Goal: Task Accomplishment & Management: Manage account settings

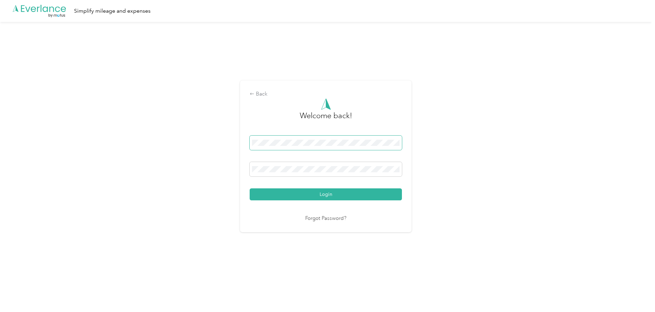
click at [399, 144] on nordpass-icon at bounding box center [399, 144] width 0 height 0
click at [0, 297] on nordpass-autofill-portal at bounding box center [0, 297] width 0 height 0
click at [288, 191] on button "Login" at bounding box center [326, 195] width 152 height 12
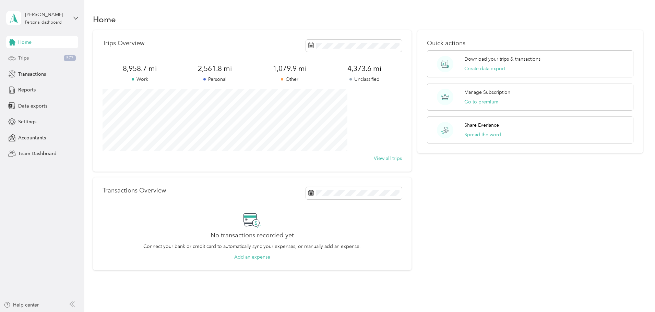
click at [28, 62] on div "Trips 577" at bounding box center [42, 58] width 72 height 12
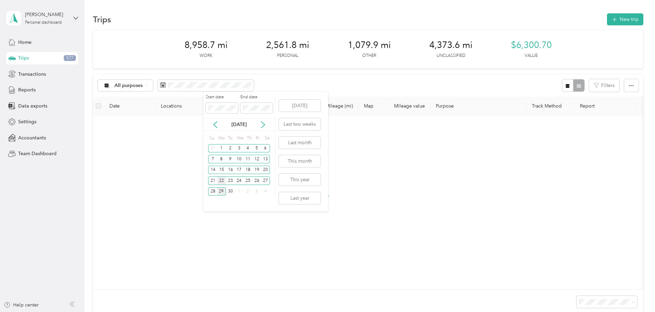
click at [222, 181] on div "22" at bounding box center [221, 181] width 9 height 9
click at [255, 181] on div "26" at bounding box center [256, 181] width 9 height 9
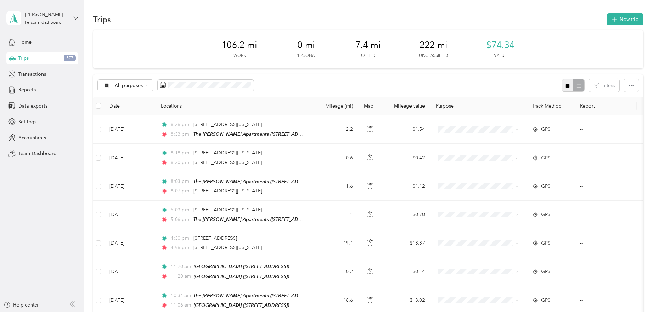
click at [566, 86] on icon "button" at bounding box center [568, 86] width 4 height 4
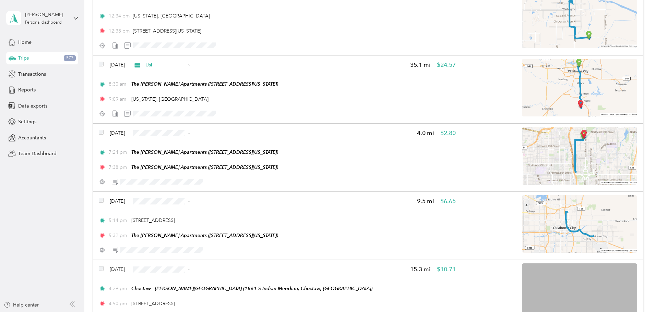
scroll to position [1610, 0]
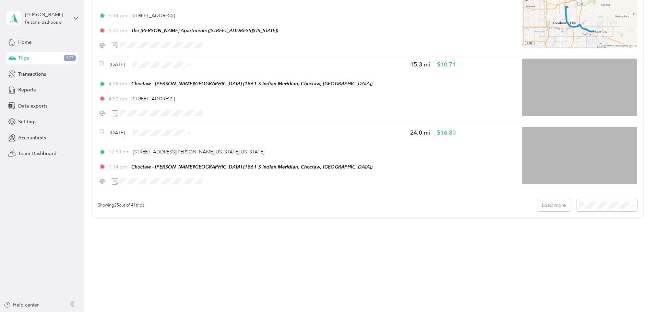
click at [543, 230] on span "50 per load" at bounding box center [546, 230] width 25 height 6
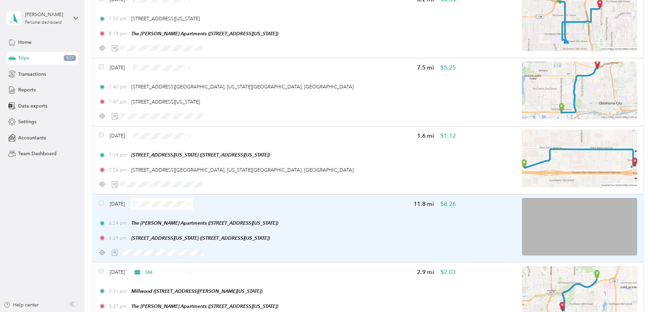
scroll to position [2119, 0]
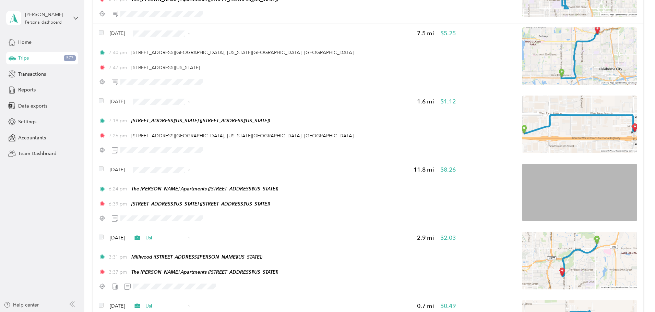
click at [214, 196] on span "Personal" at bounding box center [227, 194] width 41 height 7
click at [215, 122] on li "Personal" at bounding box center [221, 126] width 62 height 12
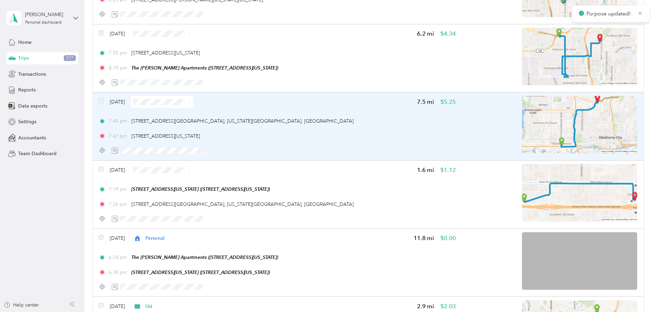
scroll to position [2016, 0]
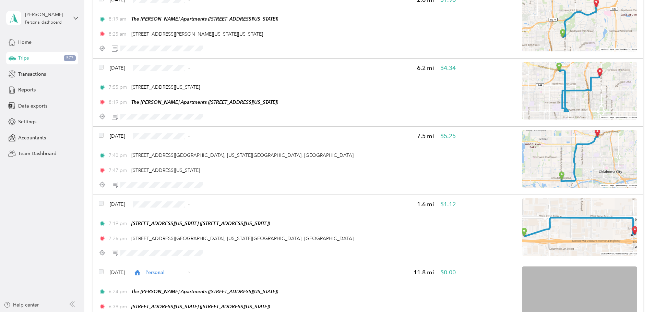
click at [217, 156] on li "Personal" at bounding box center [221, 161] width 62 height 12
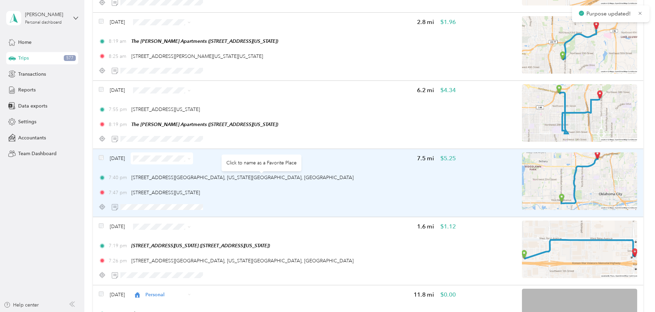
scroll to position [1982, 0]
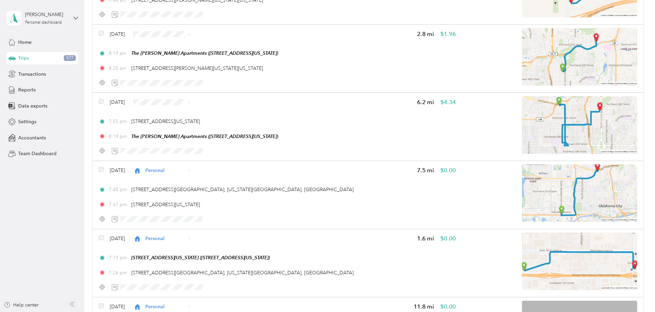
click at [212, 124] on span "Personal" at bounding box center [227, 126] width 41 height 7
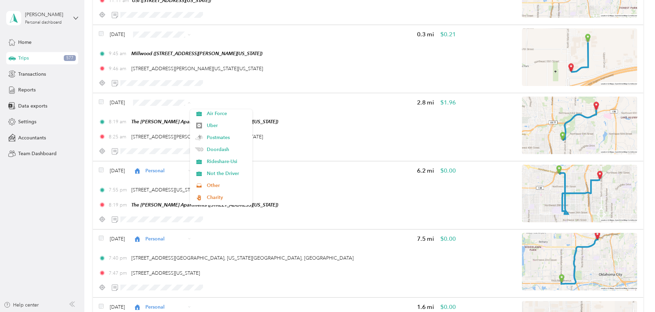
scroll to position [0, 0]
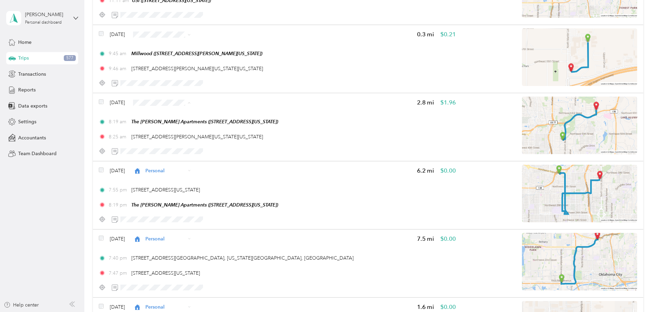
click at [211, 141] on span "Usi" at bounding box center [227, 139] width 41 height 7
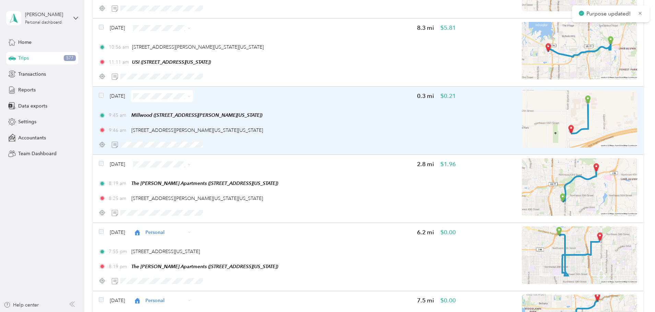
scroll to position [1845, 0]
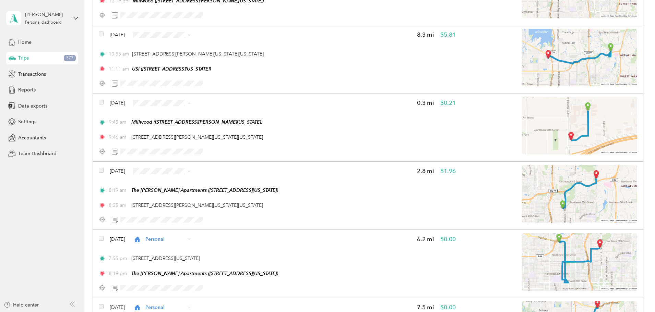
click at [216, 137] on span "Usi" at bounding box center [227, 139] width 41 height 7
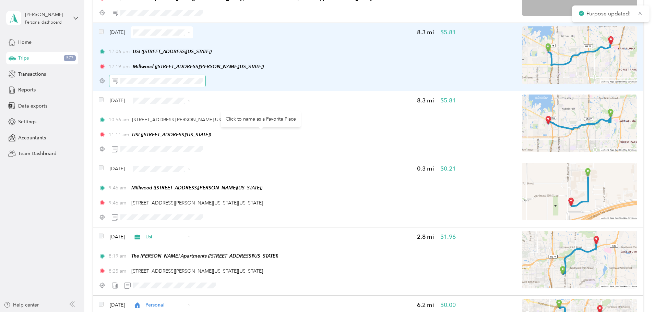
scroll to position [1776, 0]
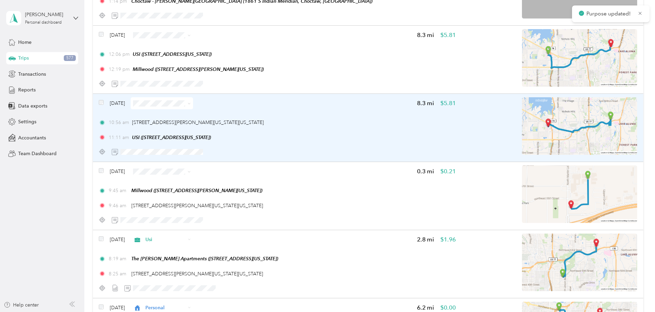
click at [193, 107] on span at bounding box center [162, 103] width 62 height 12
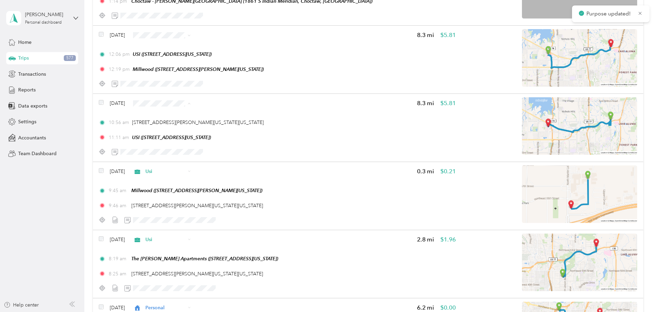
click at [214, 141] on span "Usi" at bounding box center [227, 139] width 41 height 7
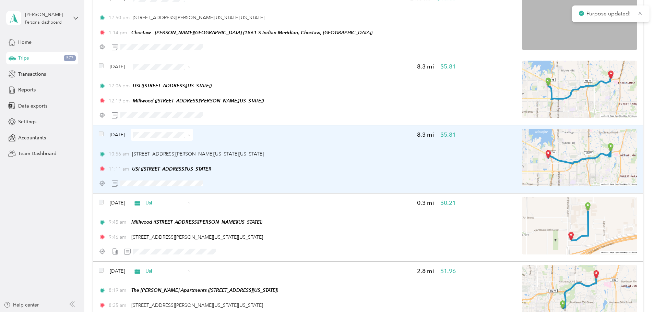
scroll to position [1673, 0]
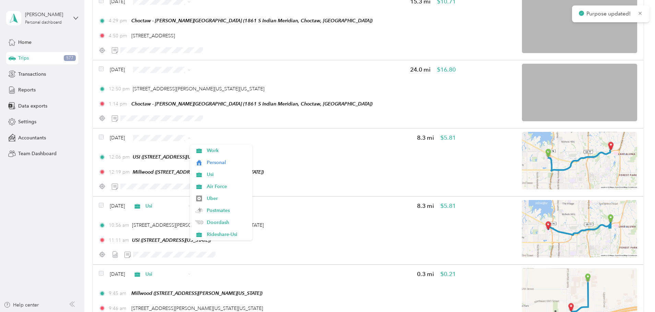
click at [212, 179] on li "Usi" at bounding box center [221, 175] width 62 height 12
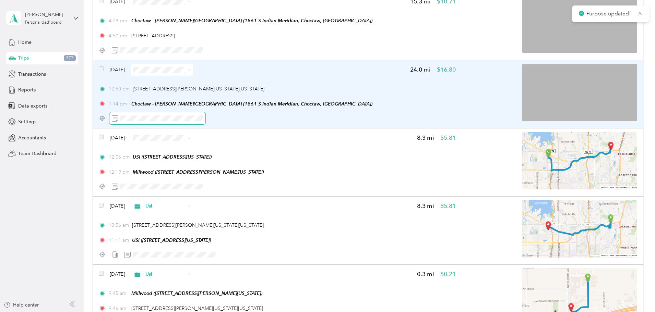
scroll to position [1605, 0]
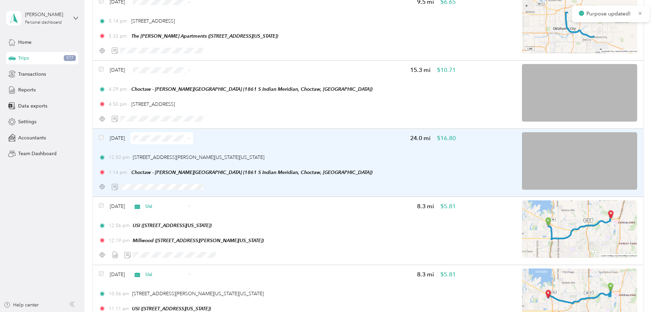
click at [193, 134] on span at bounding box center [162, 138] width 62 height 12
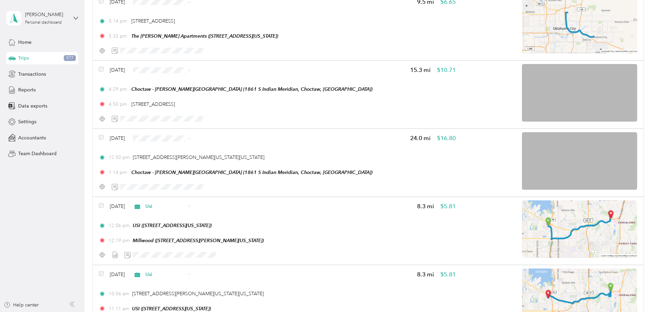
click at [212, 171] on li "Usi" at bounding box center [221, 175] width 62 height 12
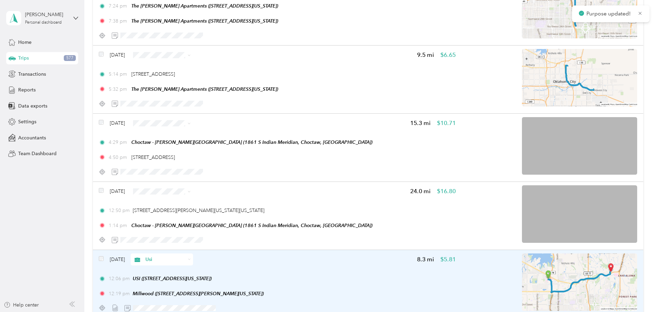
scroll to position [1536, 0]
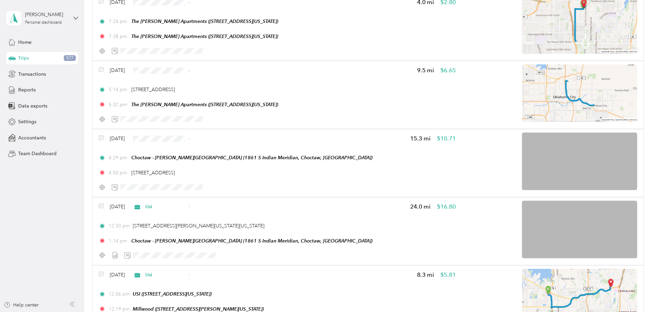
click at [216, 176] on span "Usi" at bounding box center [227, 175] width 41 height 7
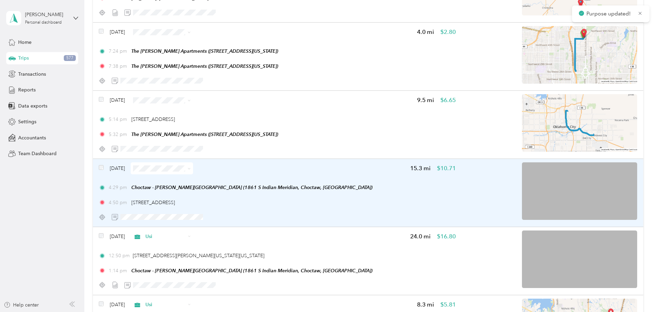
scroll to position [1502, 0]
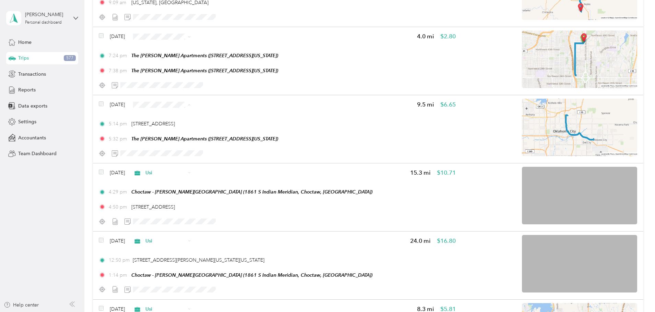
click at [214, 140] on span "Usi" at bounding box center [227, 141] width 41 height 7
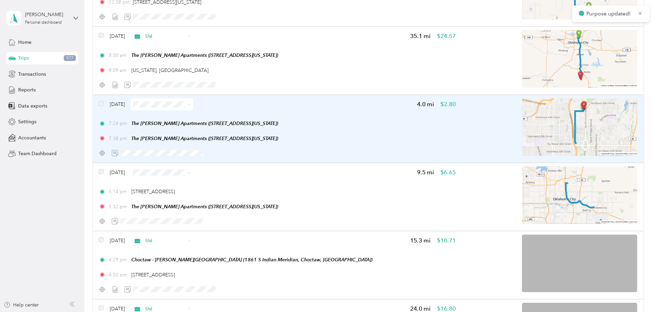
scroll to position [1433, 0]
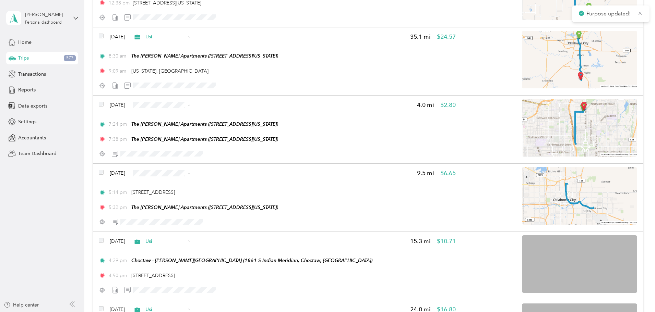
click at [216, 125] on li "Personal" at bounding box center [221, 130] width 62 height 12
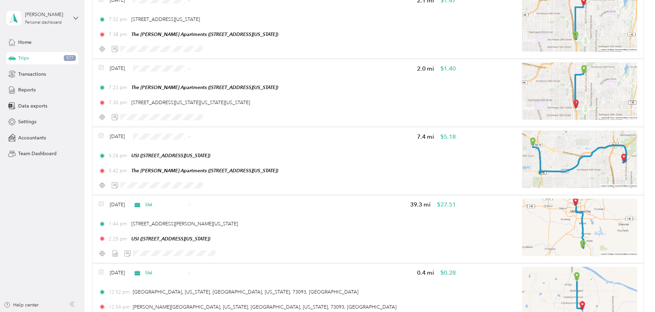
scroll to position [1056, 0]
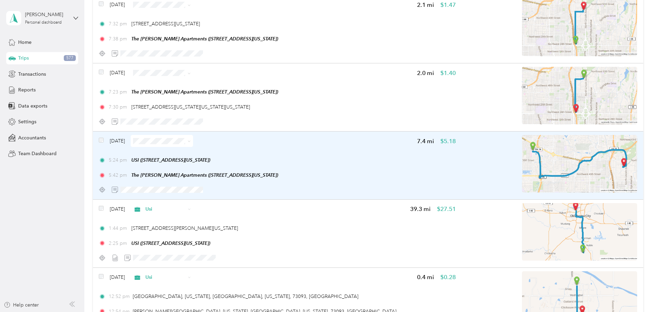
click at [193, 138] on span at bounding box center [162, 141] width 62 height 12
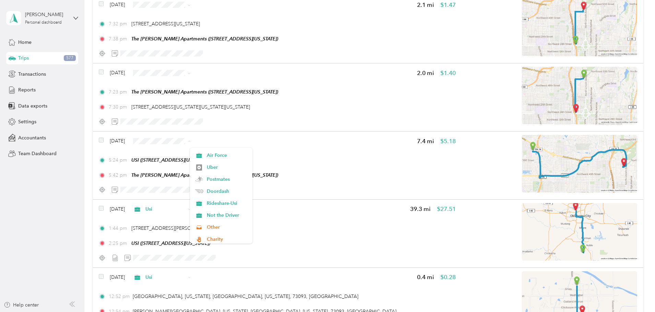
scroll to position [72, 0]
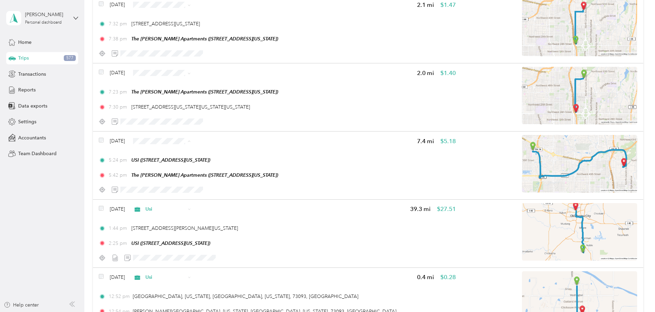
click at [221, 235] on span "Commute" at bounding box center [227, 237] width 41 height 7
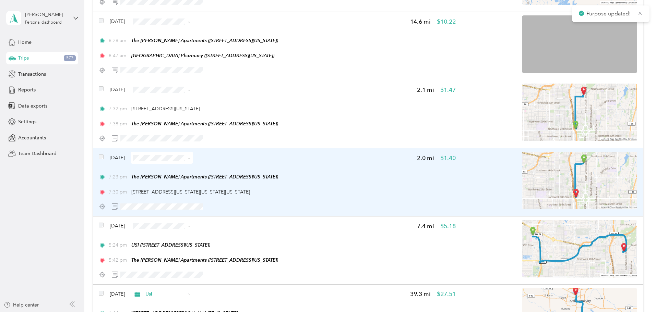
scroll to position [954, 0]
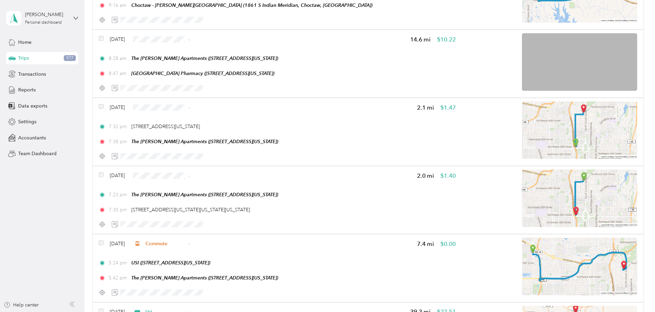
click at [217, 201] on span "Personal" at bounding box center [227, 200] width 41 height 7
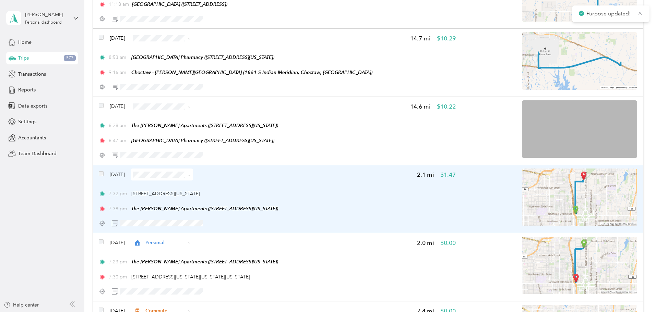
scroll to position [885, 0]
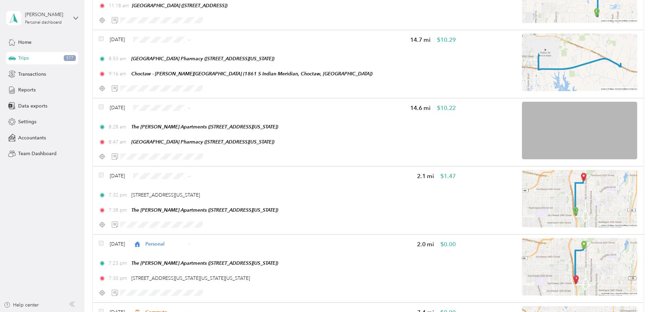
click at [214, 202] on span "Personal" at bounding box center [227, 199] width 41 height 7
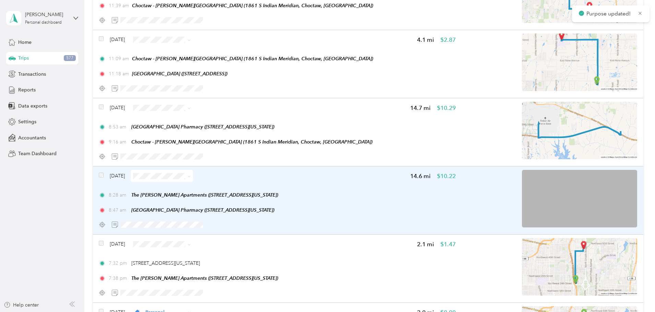
scroll to position [816, 0]
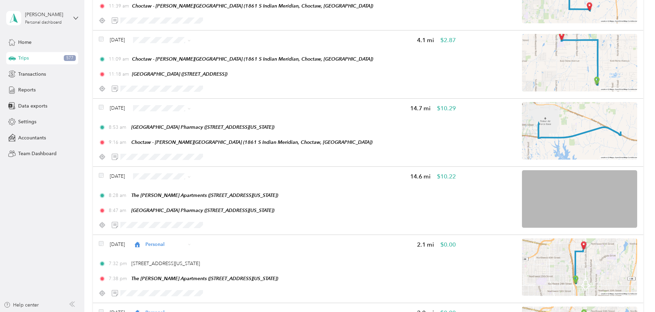
click at [219, 214] on span "Usi" at bounding box center [227, 212] width 41 height 7
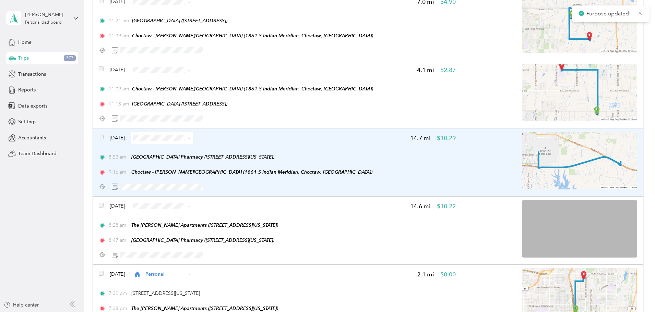
scroll to position [782, 0]
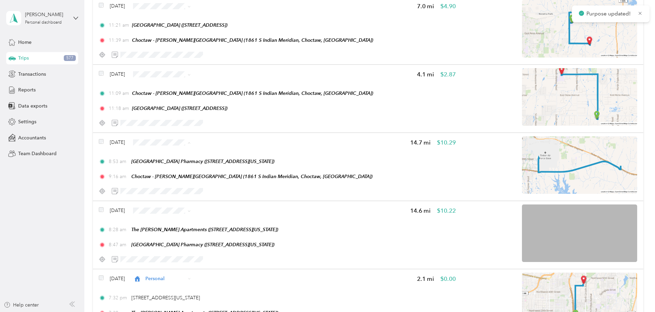
click at [212, 181] on span "Usi" at bounding box center [227, 179] width 41 height 7
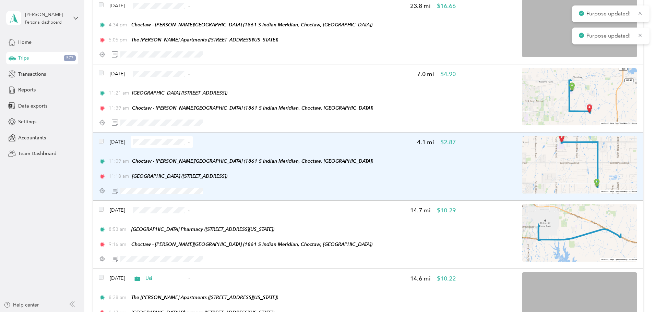
scroll to position [714, 0]
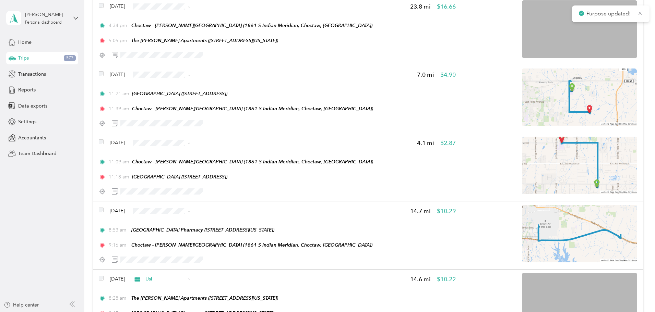
click at [214, 178] on span "Usi" at bounding box center [227, 179] width 41 height 7
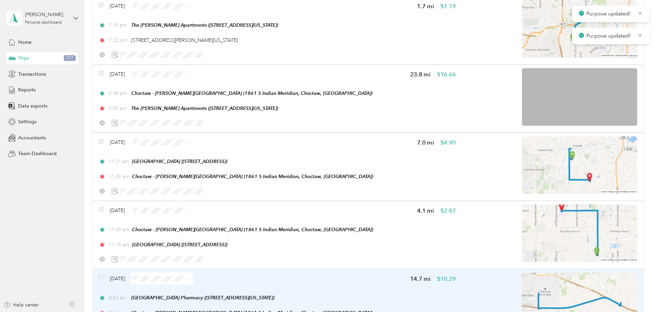
scroll to position [645, 0]
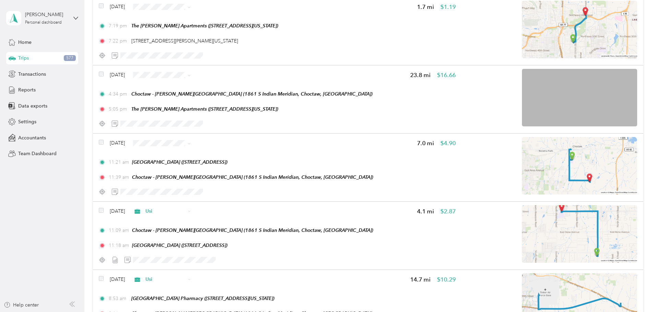
click at [211, 176] on span "Usi" at bounding box center [227, 179] width 41 height 7
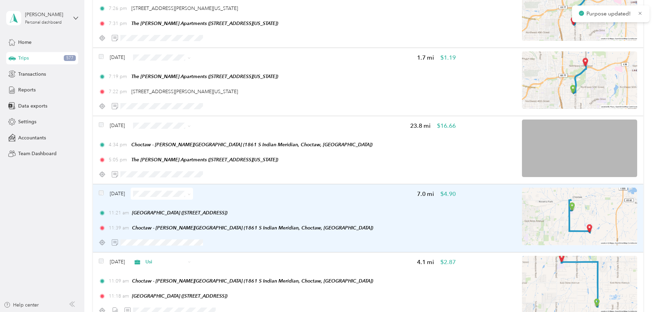
scroll to position [577, 0]
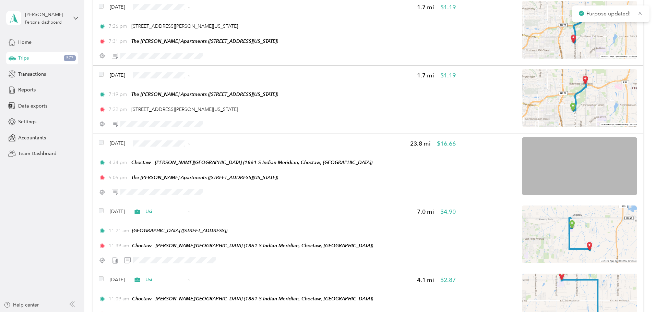
click at [215, 180] on span "Usi" at bounding box center [227, 179] width 41 height 7
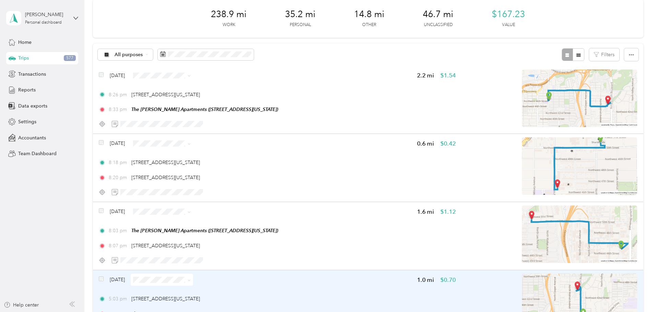
scroll to position [0, 0]
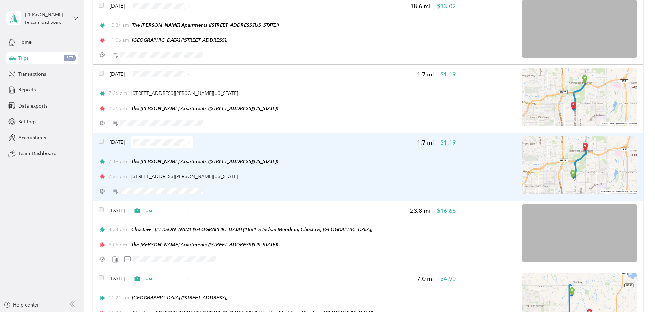
scroll to position [514, 0]
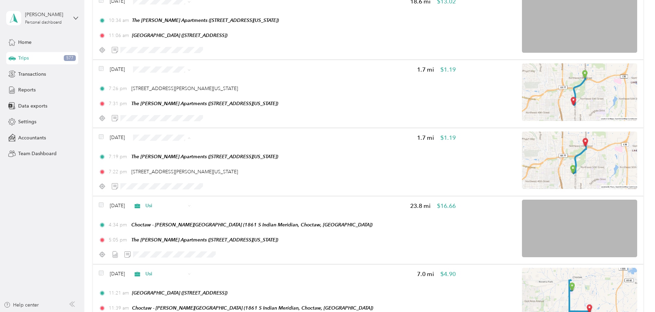
click at [212, 162] on span "Personal" at bounding box center [227, 162] width 41 height 7
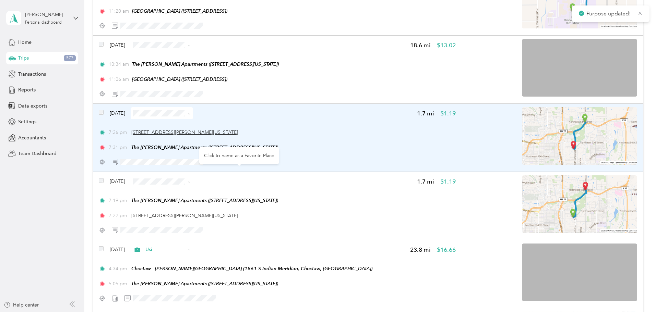
scroll to position [446, 0]
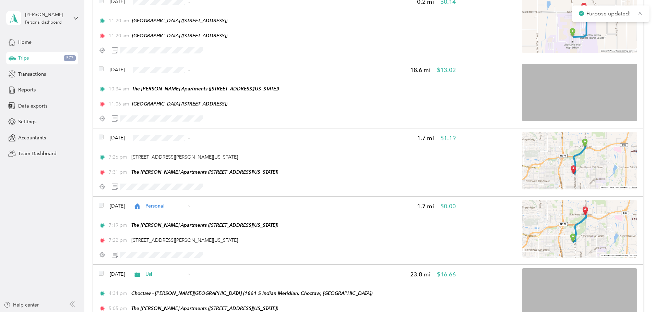
click at [205, 160] on span "Personal" at bounding box center [221, 162] width 53 height 7
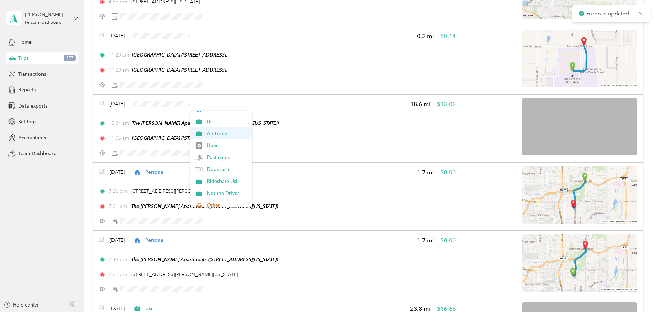
scroll to position [0, 0]
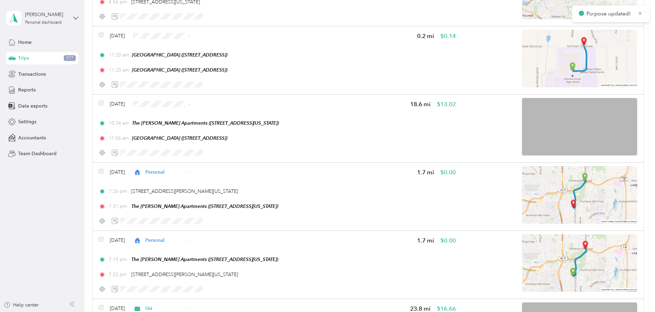
click at [210, 142] on span "Usi" at bounding box center [227, 140] width 41 height 7
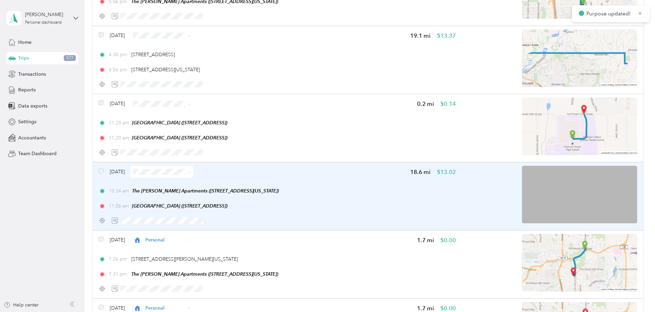
scroll to position [343, 0]
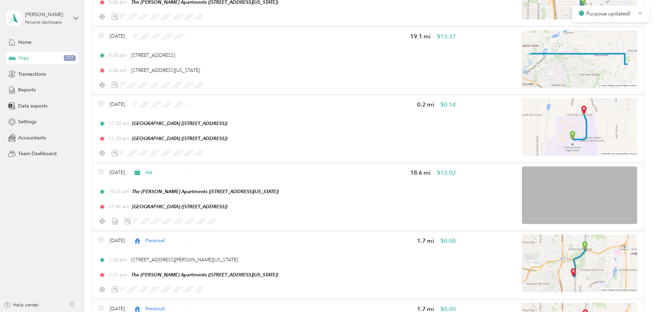
click at [213, 136] on li "Usi" at bounding box center [221, 141] width 62 height 12
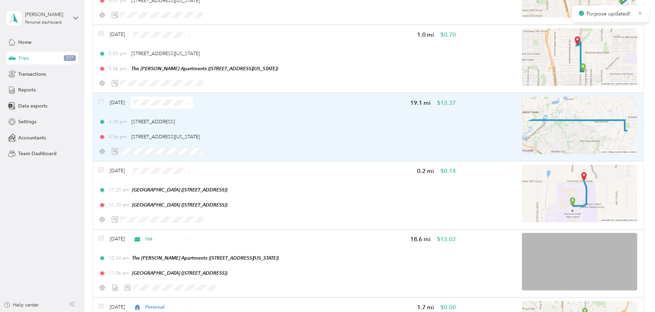
scroll to position [274, 0]
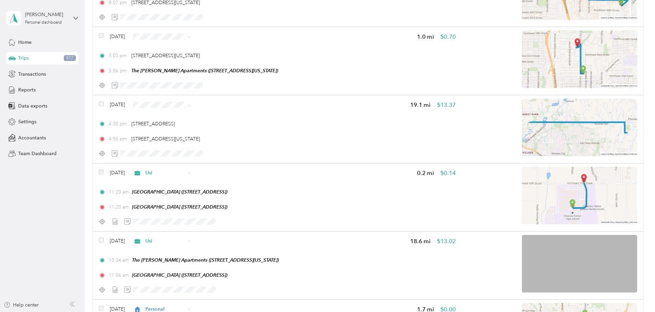
click at [216, 138] on span "Usi" at bounding box center [227, 141] width 41 height 7
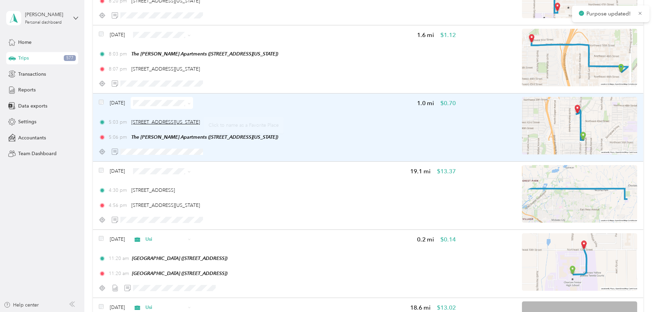
scroll to position [206, 0]
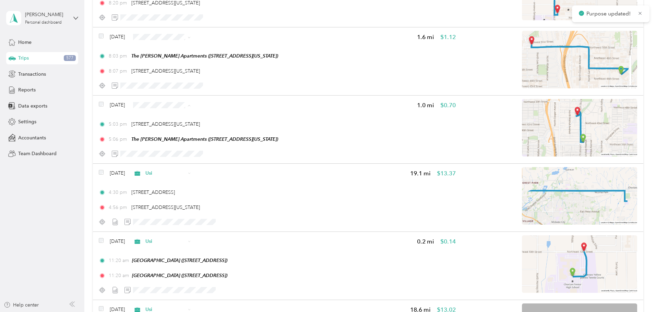
click at [214, 142] on span "Usi" at bounding box center [227, 141] width 41 height 7
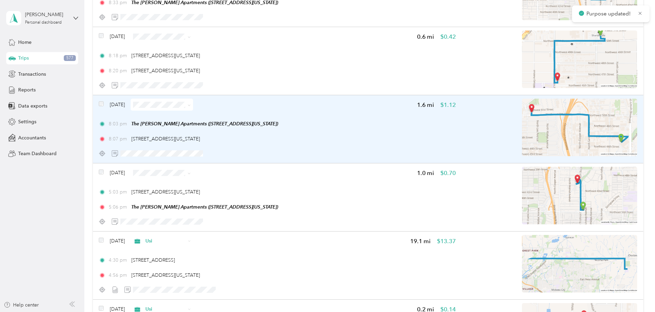
scroll to position [137, 0]
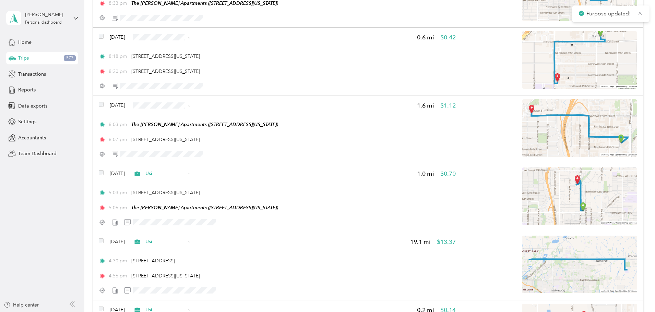
click at [212, 126] on li "Personal" at bounding box center [221, 129] width 62 height 12
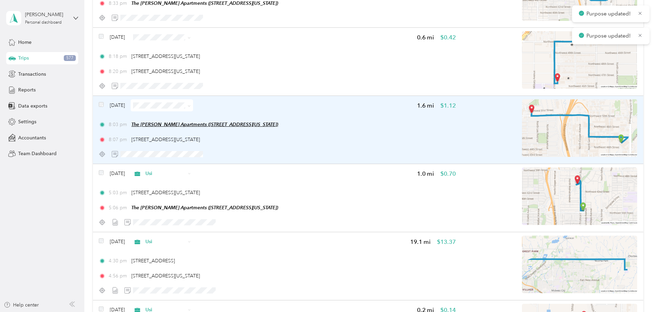
scroll to position [69, 0]
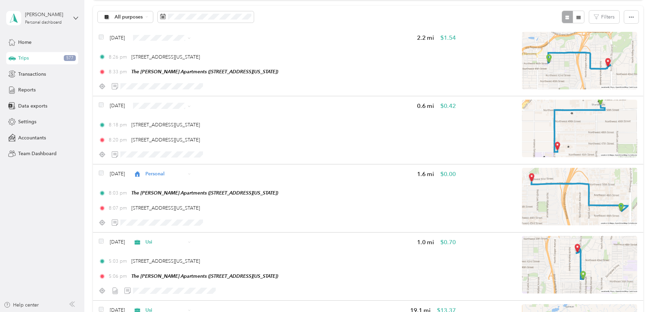
click at [211, 132] on li "Personal" at bounding box center [221, 130] width 62 height 12
click at [224, 60] on span "Personal" at bounding box center [227, 62] width 41 height 7
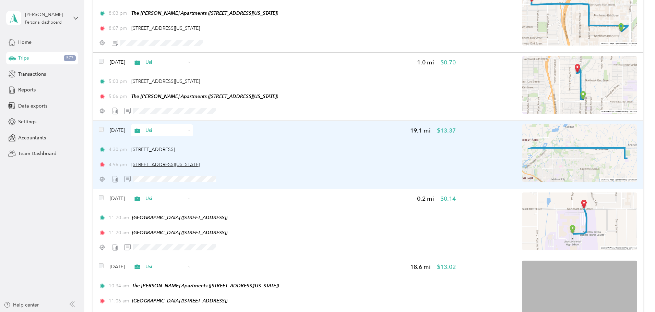
scroll to position [377, 0]
